Goal: Information Seeking & Learning: Learn about a topic

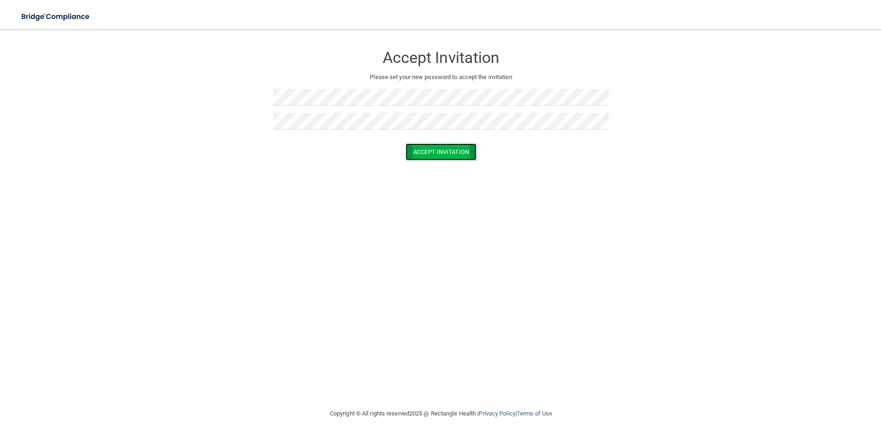
click at [443, 152] on button "Accept Invitation" at bounding box center [441, 151] width 71 height 17
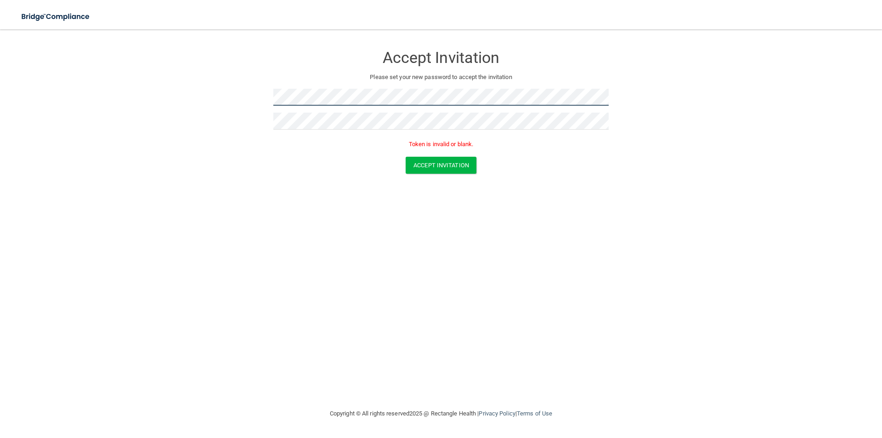
click at [139, 57] on form "Accept Invitation Please set your new password to accept the invitation Token i…" at bounding box center [441, 112] width 846 height 146
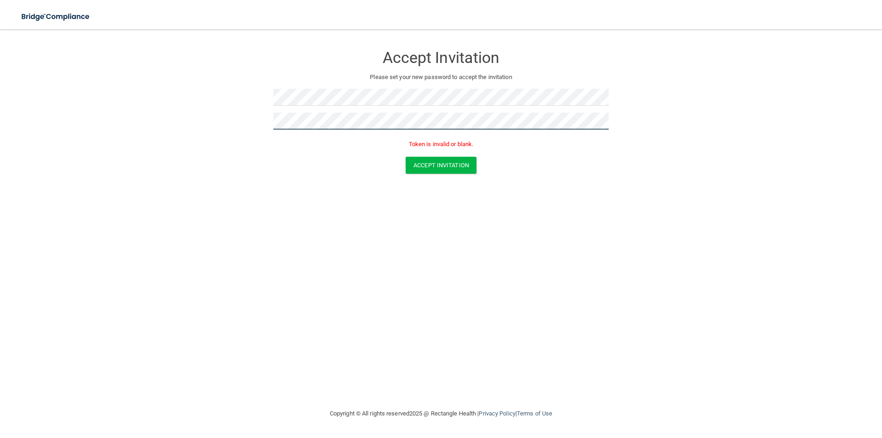
click at [197, 119] on form "Accept Invitation Please set your new password to accept the invitation Token i…" at bounding box center [441, 112] width 846 height 146
click at [449, 164] on button "Accept Invitation" at bounding box center [441, 165] width 71 height 17
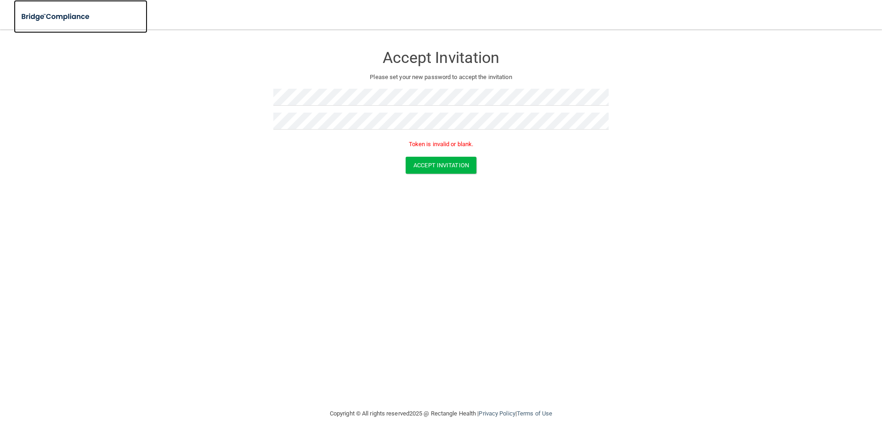
click at [49, 13] on img at bounding box center [56, 16] width 85 height 19
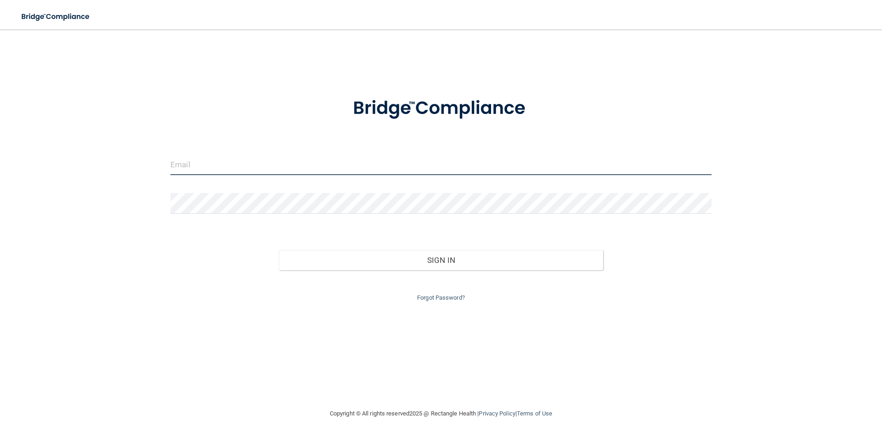
click at [217, 169] on input "email" at bounding box center [440, 164] width 541 height 21
type input "[EMAIL_ADDRESS][DOMAIN_NAME]"
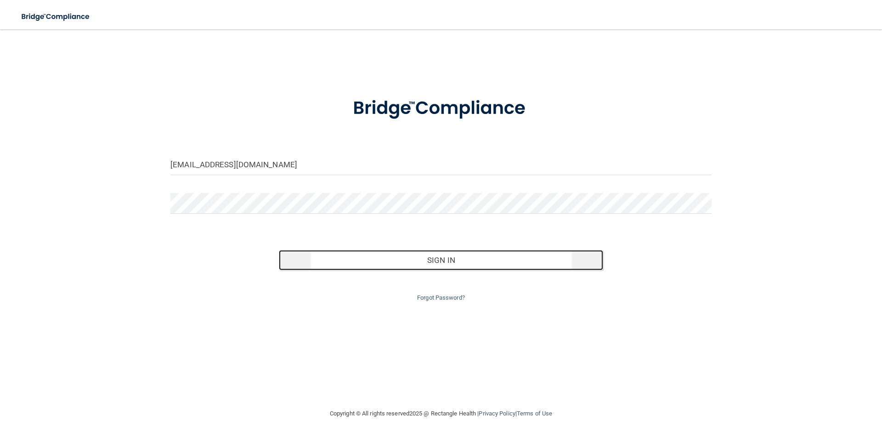
click at [428, 260] on button "Sign In" at bounding box center [441, 260] width 325 height 20
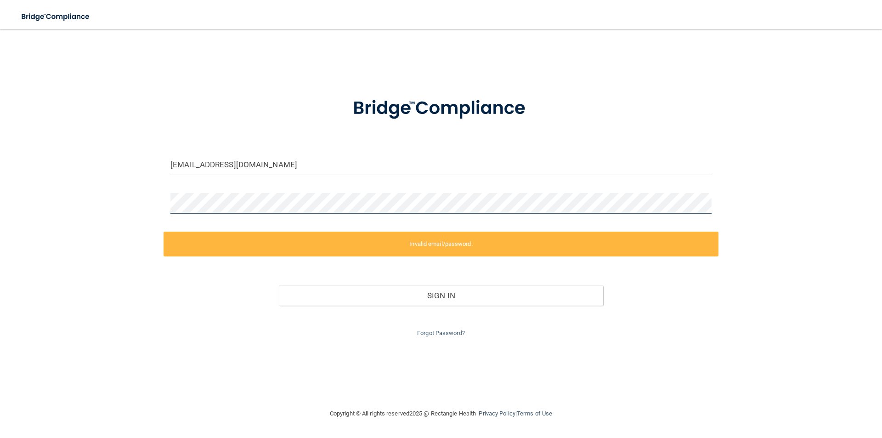
click at [116, 192] on div "[EMAIL_ADDRESS][DOMAIN_NAME] Invalid email/password. You don't have permission …" at bounding box center [441, 219] width 846 height 360
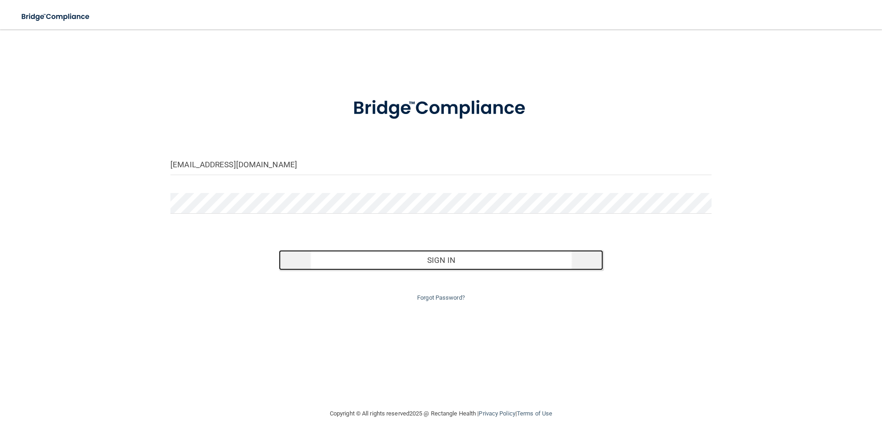
click at [375, 259] on button "Sign In" at bounding box center [441, 260] width 325 height 20
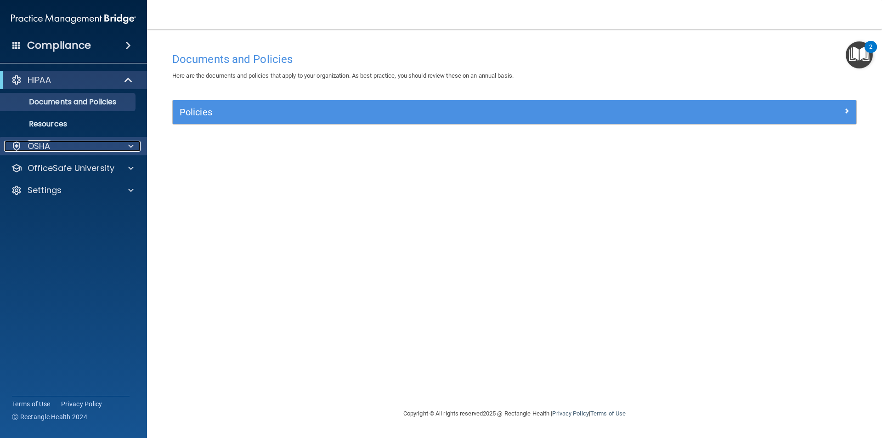
click at [134, 146] on div at bounding box center [129, 146] width 23 height 11
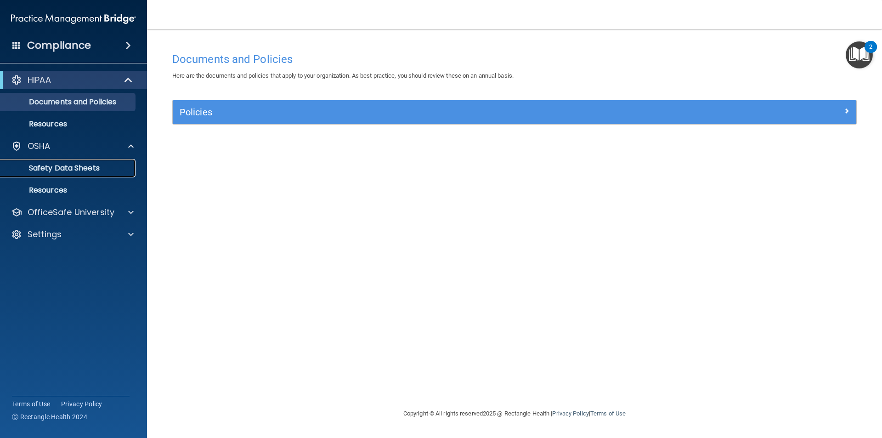
click at [96, 170] on p "Safety Data Sheets" at bounding box center [68, 168] width 125 height 9
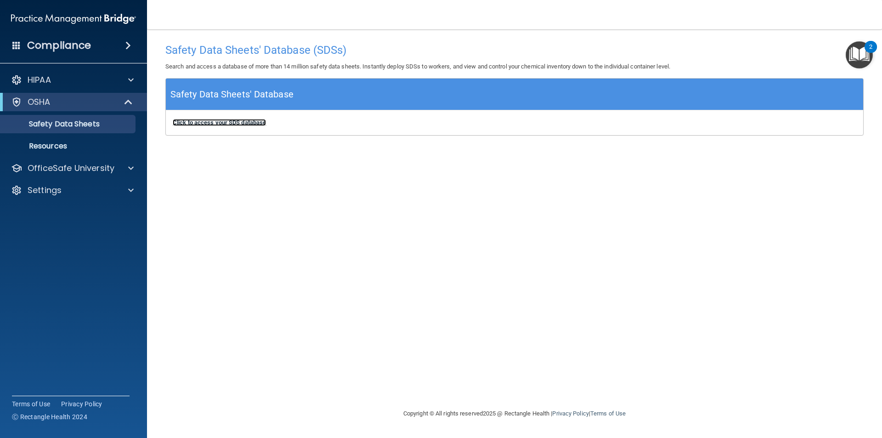
click at [221, 122] on b "Click to access your SDS database" at bounding box center [219, 122] width 93 height 7
click at [81, 121] on p "Safety Data Sheets" at bounding box center [68, 123] width 125 height 9
click at [134, 167] on div at bounding box center [129, 168] width 23 height 11
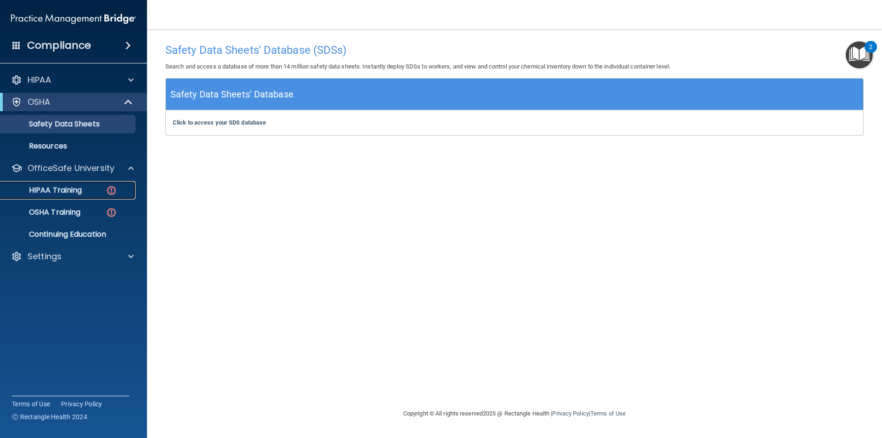
click at [62, 190] on p "HIPAA Training" at bounding box center [44, 190] width 76 height 9
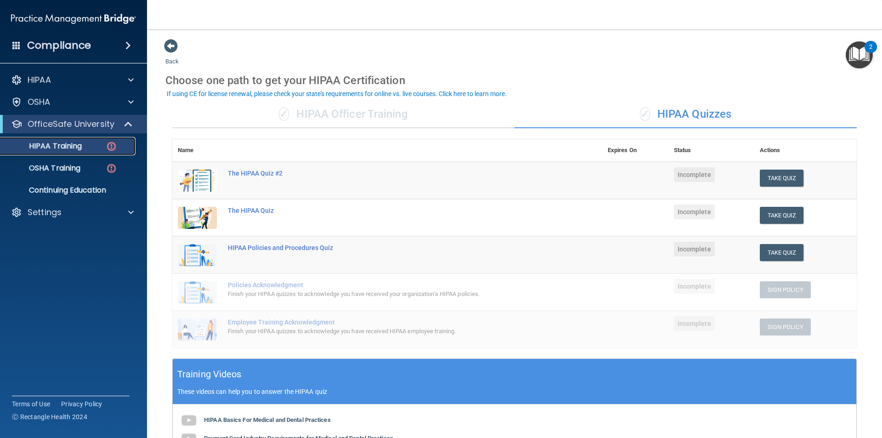
click at [98, 146] on div "HIPAA Training" at bounding box center [68, 146] width 125 height 9
click at [110, 148] on img at bounding box center [111, 146] width 11 height 11
click at [69, 145] on p "HIPAA Training" at bounding box center [44, 146] width 76 height 9
click at [116, 145] on img at bounding box center [111, 146] width 11 height 11
click at [70, 144] on p "HIPAA Training" at bounding box center [44, 146] width 76 height 9
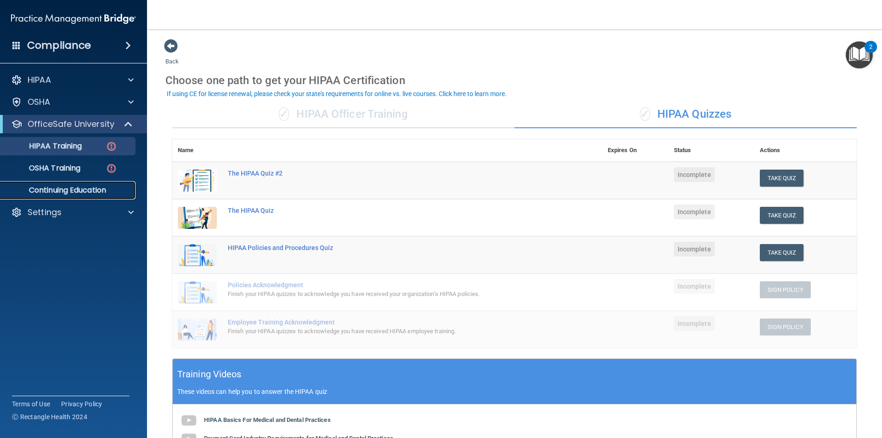
click at [64, 189] on p "Continuing Education" at bounding box center [68, 190] width 125 height 9
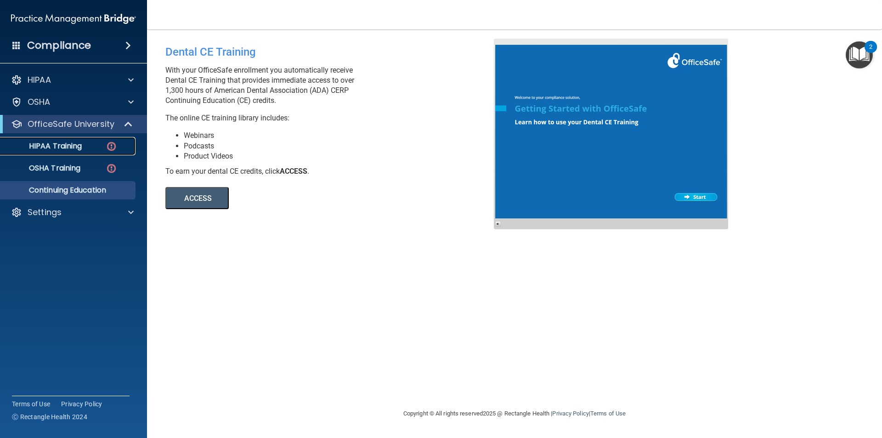
click at [60, 143] on p "HIPAA Training" at bounding box center [44, 146] width 76 height 9
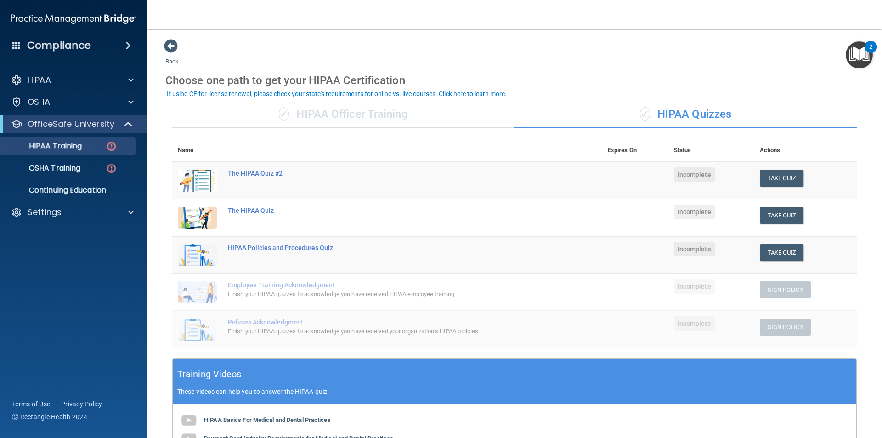
click at [326, 108] on div "✓ HIPAA Officer Training" at bounding box center [343, 115] width 342 height 28
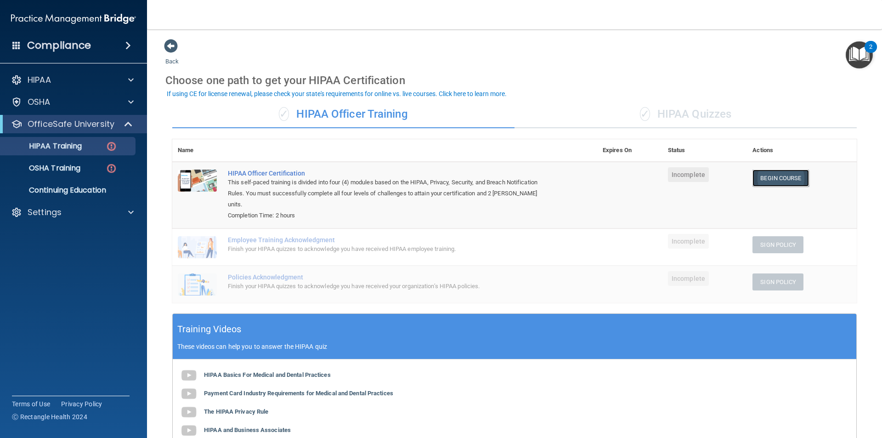
click at [773, 178] on link "Begin Course" at bounding box center [781, 178] width 56 height 17
